Goal: Subscribe to service/newsletter

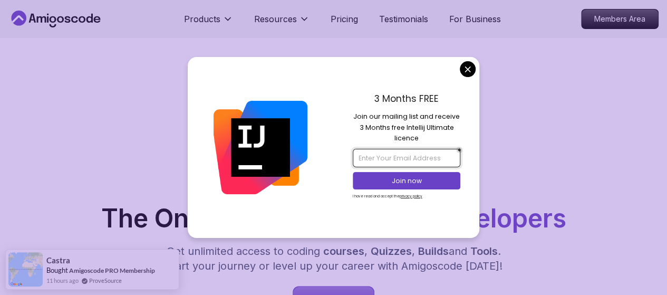
click at [404, 158] on input "email" at bounding box center [407, 158] width 108 height 18
paste input "[PERSON_NAME][EMAIL_ADDRESS]"
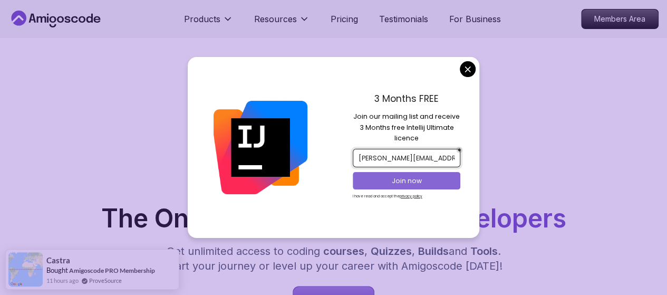
type input "[PERSON_NAME][EMAIL_ADDRESS]"
click at [372, 178] on p "Join now" at bounding box center [407, 180] width 88 height 9
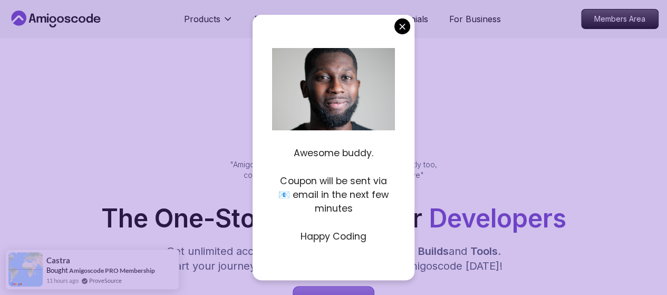
click at [407, 19] on div "Awesome buddy. Coupon will be sent via 📧 email in the next few minutes Happy Co…" at bounding box center [333, 147] width 161 height 265
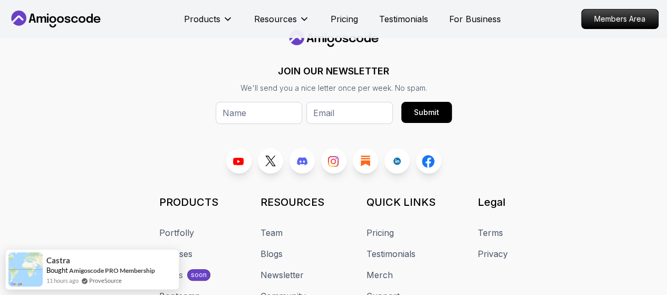
scroll to position [6128, 0]
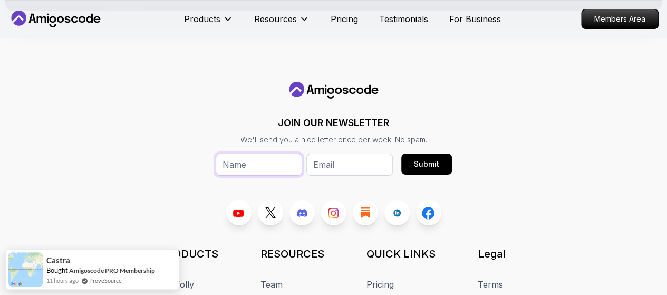
click at [216, 166] on input "text" at bounding box center [259, 165] width 87 height 22
type input "Pon"
click at [307, 161] on input "email" at bounding box center [350, 165] width 87 height 22
paste input "[EMAIL_ADDRESS][DOMAIN_NAME]"
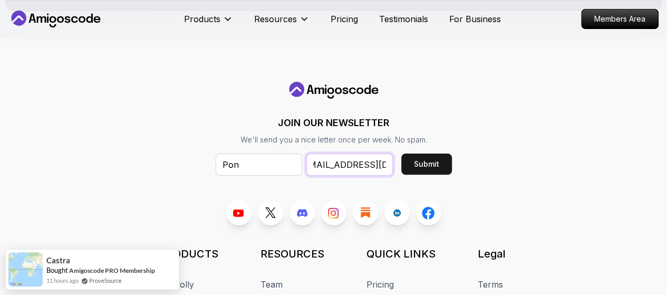
type input "[EMAIL_ADDRESS][DOMAIN_NAME]"
click at [402, 168] on button "Submit" at bounding box center [427, 164] width 51 height 21
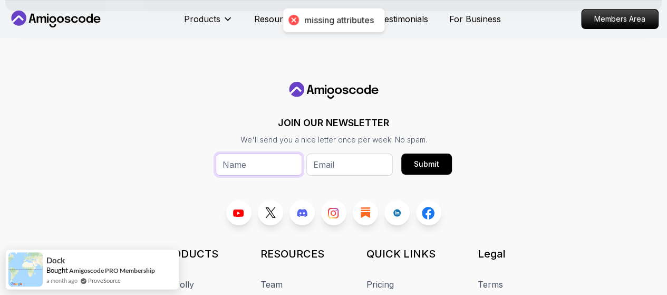
click at [216, 167] on input "text" at bounding box center [259, 165] width 87 height 22
type input "Pon"
click at [307, 163] on input "email" at bounding box center [350, 165] width 87 height 22
paste input "[EMAIL_ADDRESS][DOMAIN_NAME]"
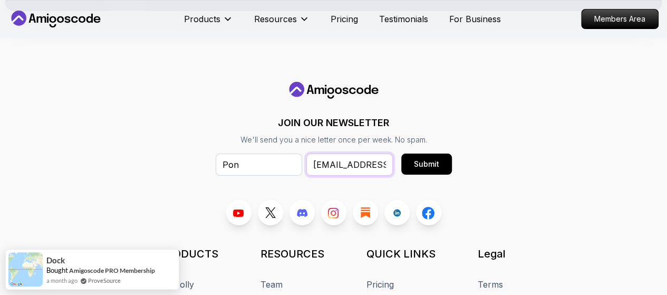
scroll to position [0, 13]
type input "[EMAIL_ADDRESS][DOMAIN_NAME]"
click at [402, 168] on button "Submit" at bounding box center [427, 164] width 51 height 21
